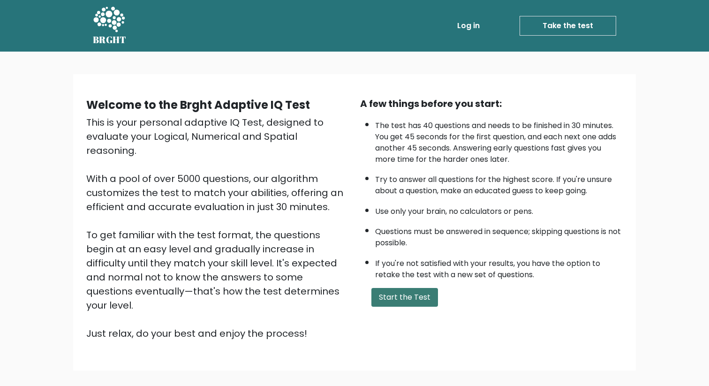
click at [426, 295] on button "Start the Test" at bounding box center [405, 297] width 67 height 19
click at [343, 357] on div "Welcome to the Brght Adaptive IQ Test This is your personal adaptive IQ Test, d…" at bounding box center [354, 226] width 709 height 349
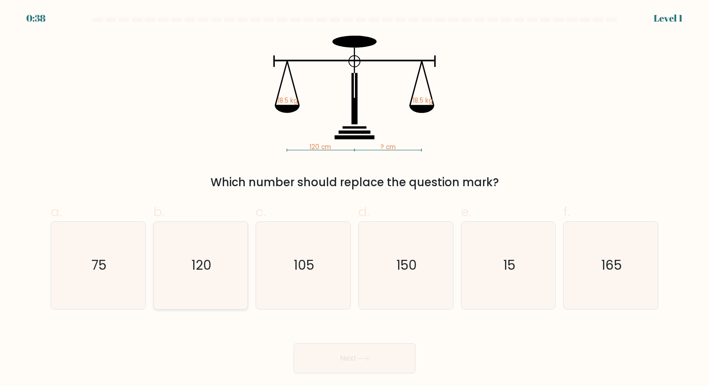
click at [204, 280] on icon "120" at bounding box center [200, 265] width 87 height 87
click at [355, 199] on input "b. 120" at bounding box center [355, 196] width 0 height 6
radio input "true"
click at [323, 357] on button "Next" at bounding box center [355, 358] width 122 height 30
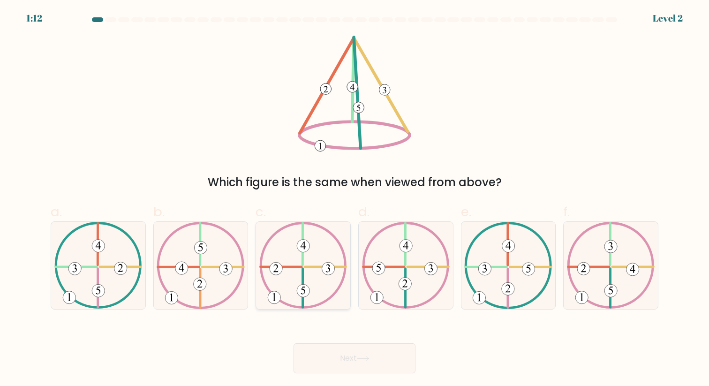
click at [303, 288] on icon at bounding box center [303, 291] width 5 height 8
click at [355, 199] on input "c." at bounding box center [355, 196] width 0 height 6
radio input "true"
click at [343, 357] on button "Next" at bounding box center [355, 358] width 122 height 30
